Goal: Find specific page/section

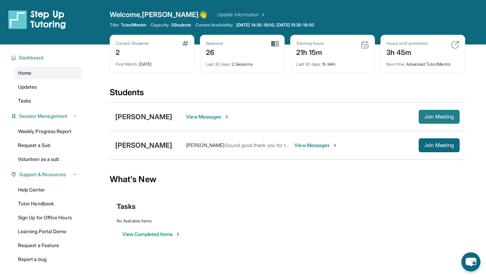
click at [432, 113] on button "Join Meeting" at bounding box center [439, 117] width 41 height 14
click at [156, 116] on div "[PERSON_NAME]" at bounding box center [143, 117] width 57 height 10
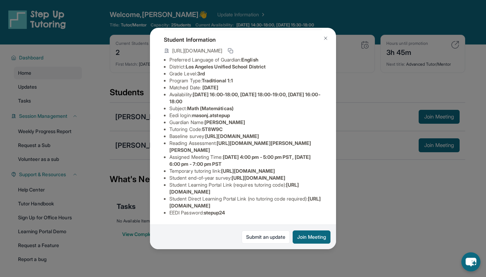
scroll to position [95, 0]
click at [215, 208] on span "[URL][DOMAIN_NAME]" at bounding box center [244, 201] width 151 height 13
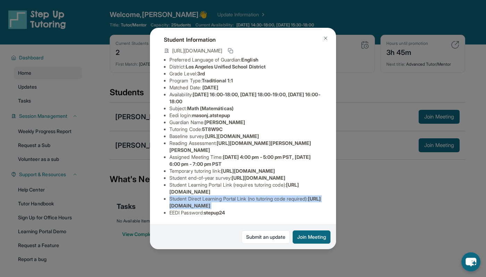
click at [215, 208] on span "[URL][DOMAIN_NAME]" at bounding box center [244, 201] width 151 height 13
copy li "Student Direct Learning Portal Link (no tutoring code required) : [URL][DOMAIN_…"
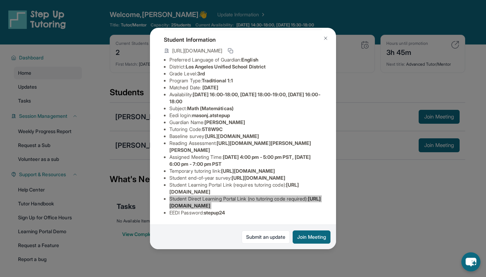
scroll to position [98, 0]
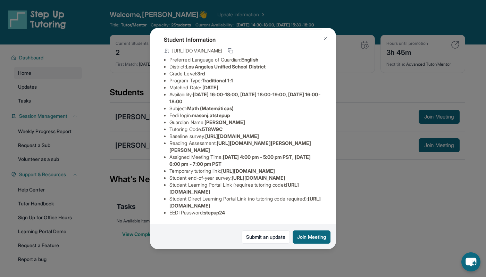
click at [353, 196] on div "[PERSON_NAME] Guardian: [PERSON_NAME] Student Information [URL][DOMAIN_NAME] Pr…" at bounding box center [243, 138] width 486 height 277
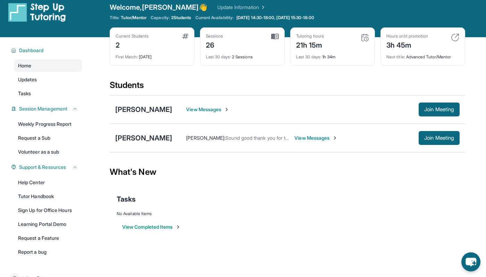
scroll to position [9, 0]
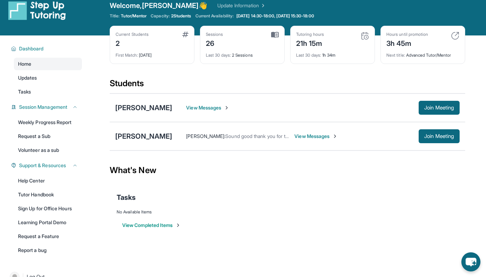
click at [304, 141] on div "[PERSON_NAME] : Sound good thank you for the reminder! View Messages Join Meeti…" at bounding box center [315, 136] width 287 height 14
click at [304, 139] on span "View Messages" at bounding box center [315, 136] width 43 height 7
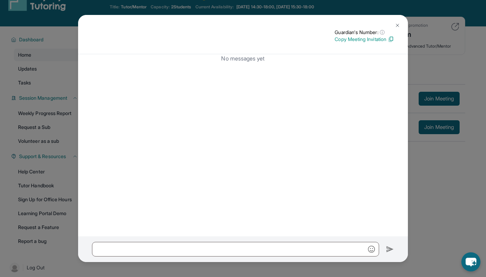
scroll to position [44, 0]
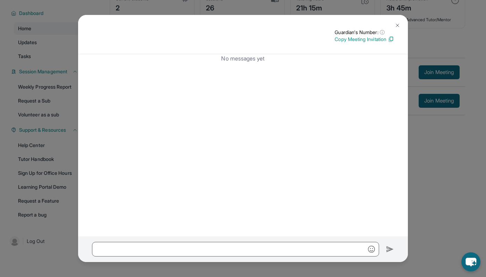
click at [396, 26] on img at bounding box center [398, 26] width 6 height 6
